Goal: Navigation & Orientation: Find specific page/section

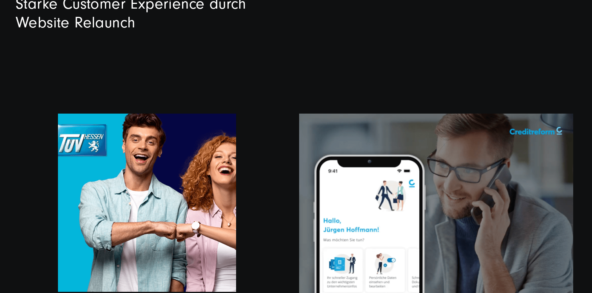
scroll to position [2036, 0]
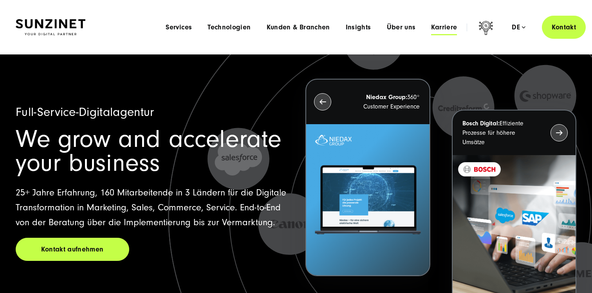
click at [433, 28] on span "Karriere" at bounding box center [444, 27] width 26 height 8
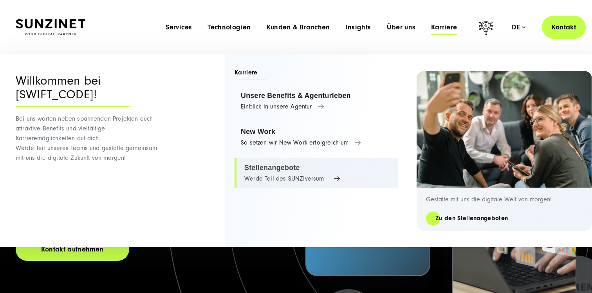
click at [265, 167] on link "Stellenangebote Werde Teil des SUNZIversum" at bounding box center [316, 173] width 163 height 30
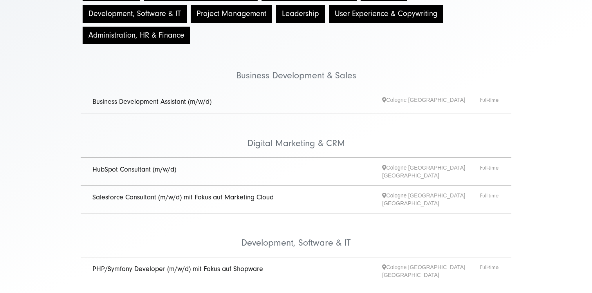
scroll to position [134, 0]
